Goal: Information Seeking & Learning: Learn about a topic

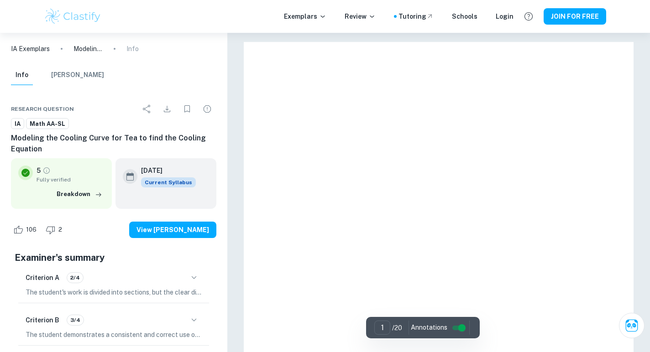
click at [83, 52] on p "Modeling the Cooling Curve for Tea to find the Cooling Equation" at bounding box center [87, 49] width 29 height 10
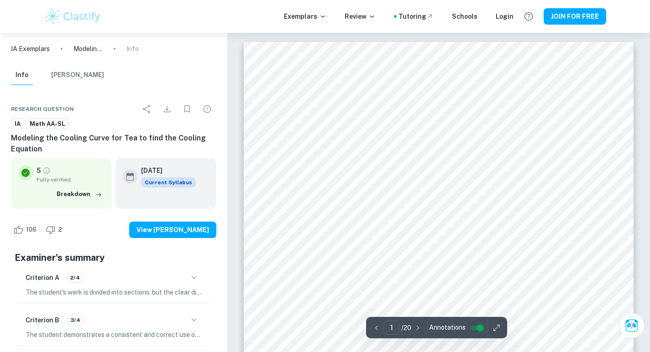
click at [45, 51] on p "IA Exemplars" at bounding box center [30, 49] width 39 height 10
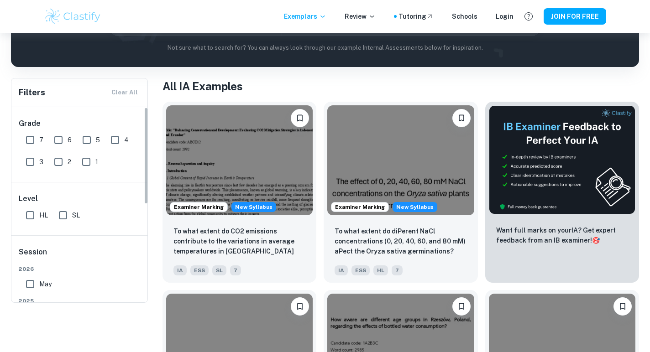
scroll to position [72, 0]
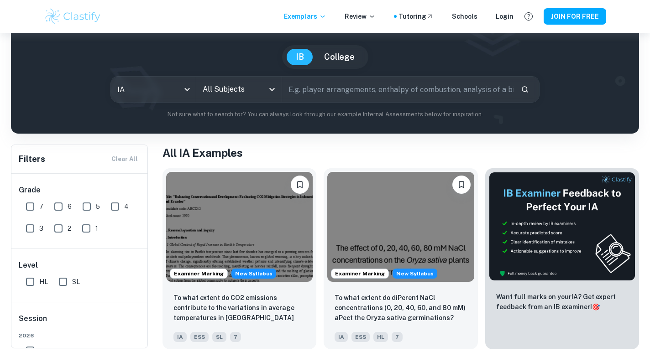
click at [242, 98] on div "All Subjects" at bounding box center [238, 90] width 85 height 26
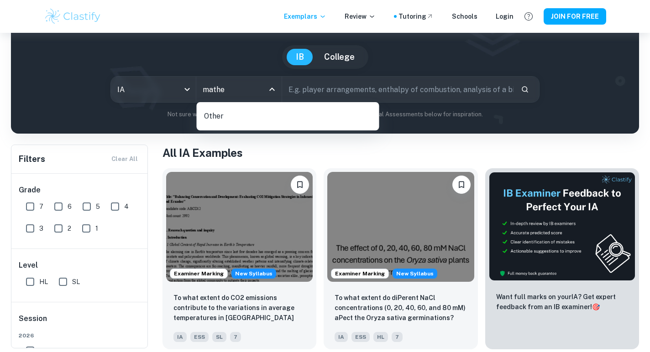
type input "math"
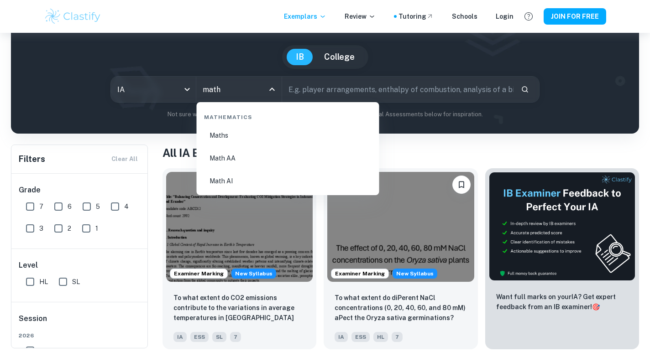
click at [241, 162] on li "Math AA" at bounding box center [287, 158] width 175 height 21
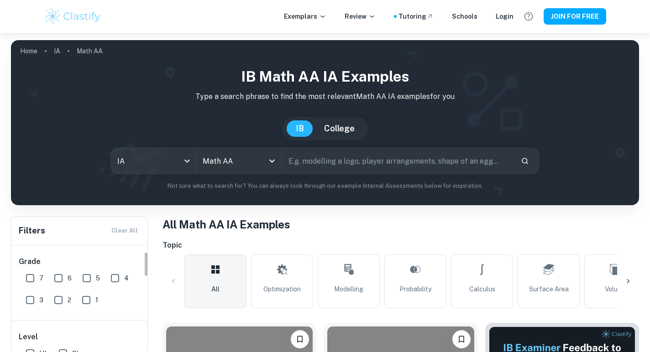
scroll to position [75, 0]
click at [33, 280] on input "HL" at bounding box center [30, 279] width 18 height 18
checkbox input "true"
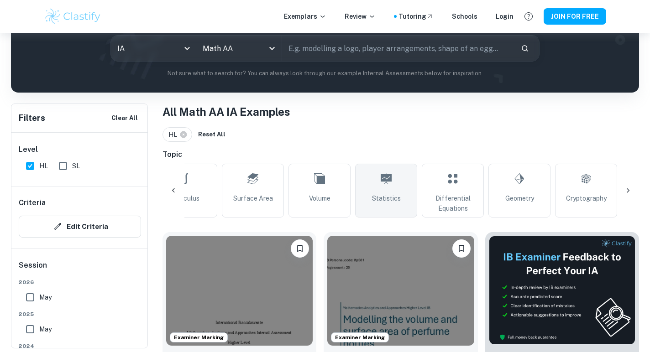
scroll to position [0, 295]
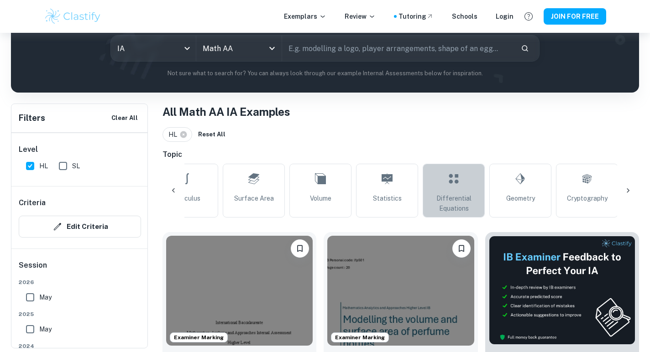
click at [449, 194] on span "Differential Equations" at bounding box center [454, 203] width 54 height 20
type input "Differential Equations"
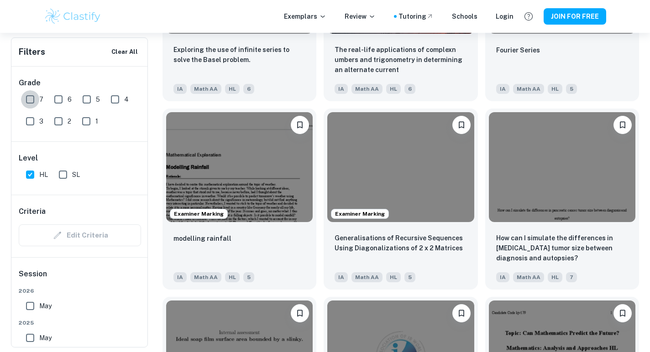
click at [32, 103] on input "7" at bounding box center [30, 99] width 18 height 18
checkbox input "true"
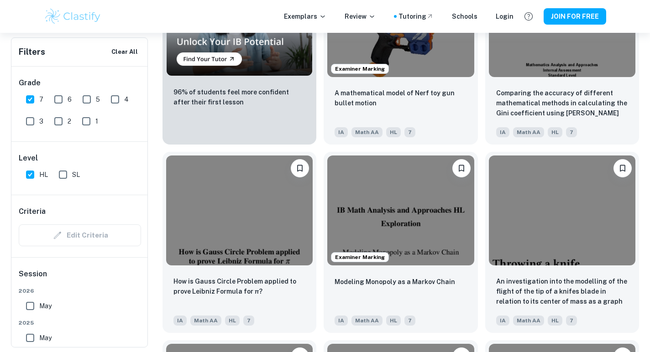
scroll to position [743, 0]
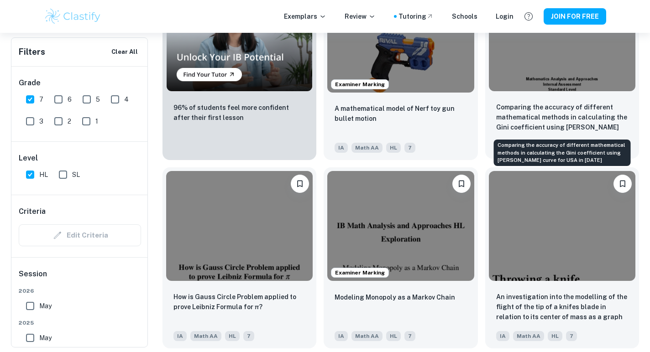
click at [554, 108] on p "Comparing the accuracy of different mathematical methods in calculating the Gin…" at bounding box center [562, 117] width 132 height 31
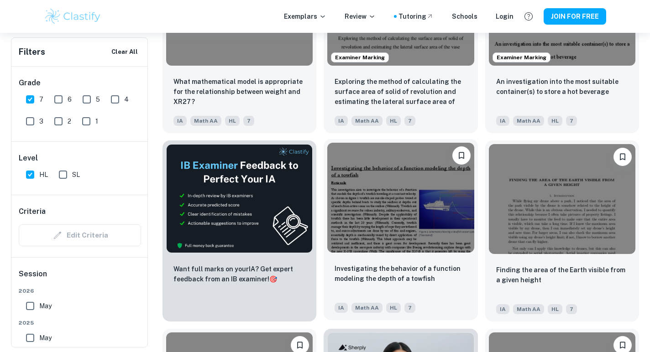
scroll to position [951, 0]
